Goal: Information Seeking & Learning: Learn about a topic

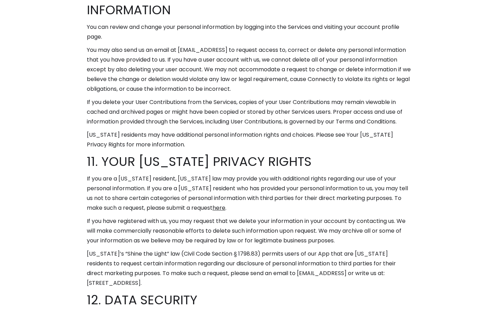
scroll to position [4276, 0]
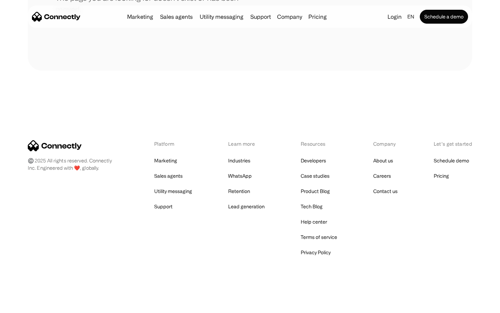
scroll to position [127, 0]
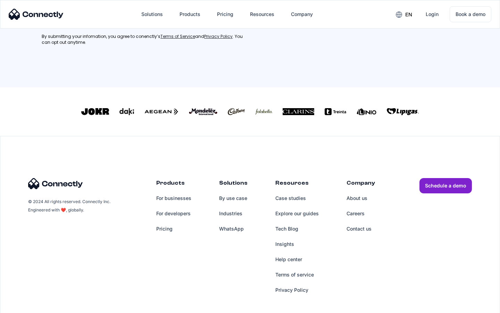
scroll to position [313, 0]
